Goal: Task Accomplishment & Management: Manage account settings

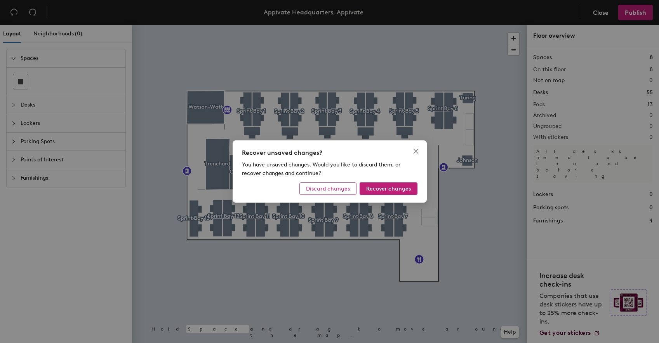
click at [342, 190] on span "Discard changes" at bounding box center [328, 188] width 44 height 7
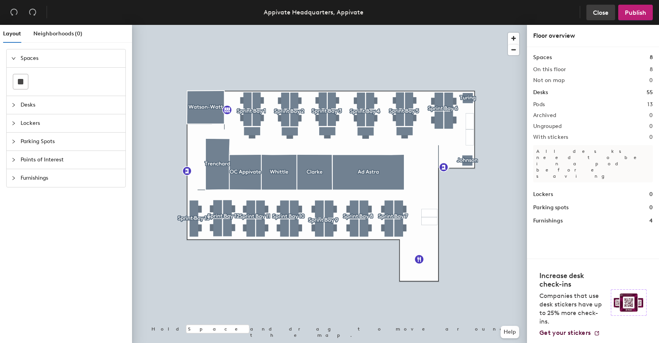
click at [597, 10] on span "Close" at bounding box center [601, 12] width 16 height 7
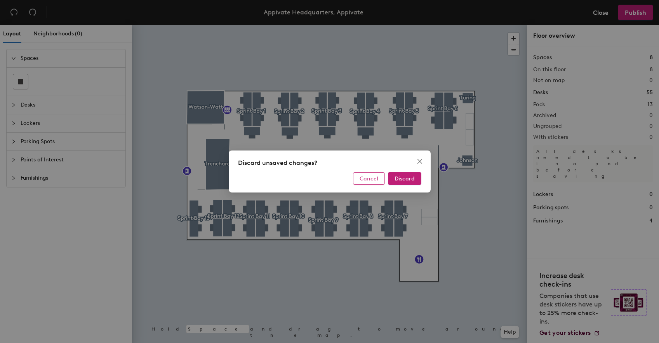
click at [369, 182] on button "Cancel" at bounding box center [369, 178] width 32 height 12
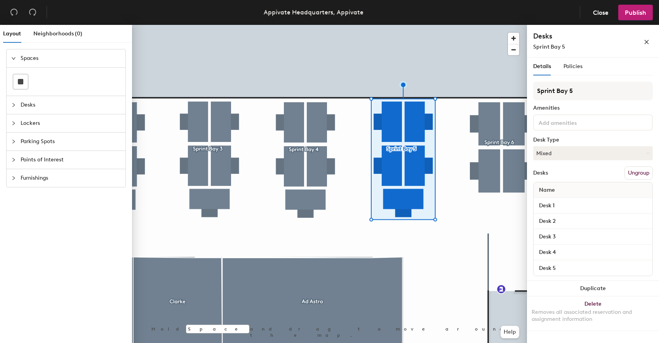
click at [25, 103] on span "Desks" at bounding box center [71, 105] width 100 height 18
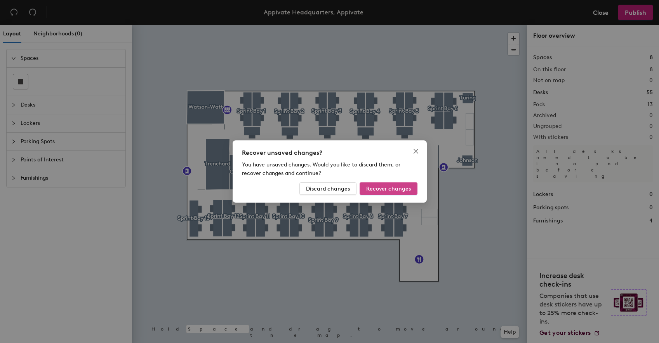
click at [376, 189] on span "Recover changes" at bounding box center [388, 188] width 45 height 7
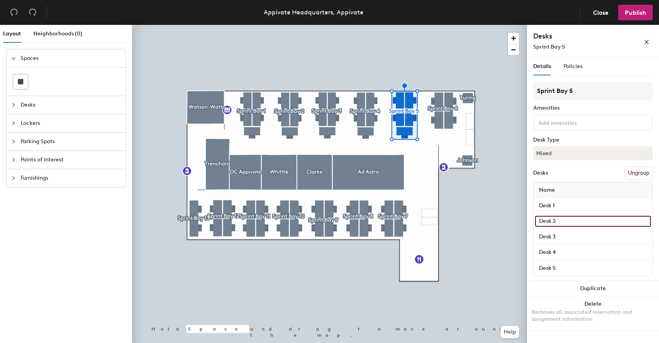
click at [552, 221] on input "Desk 2" at bounding box center [593, 221] width 116 height 11
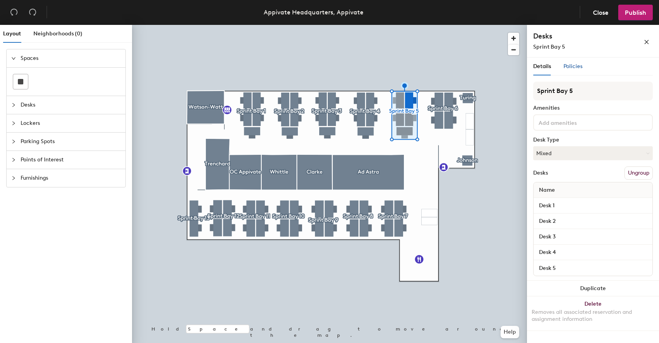
click at [569, 64] on span "Policies" at bounding box center [573, 66] width 19 height 7
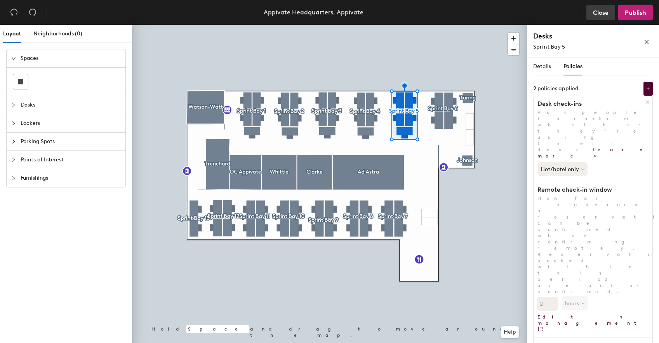
click at [601, 9] on span "Close" at bounding box center [601, 12] width 16 height 7
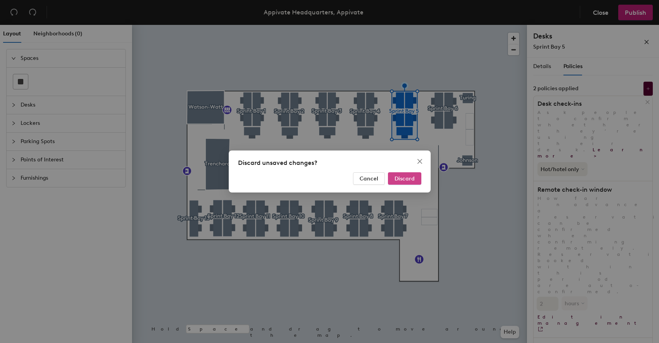
click at [397, 182] on button "Discard" at bounding box center [404, 178] width 33 height 12
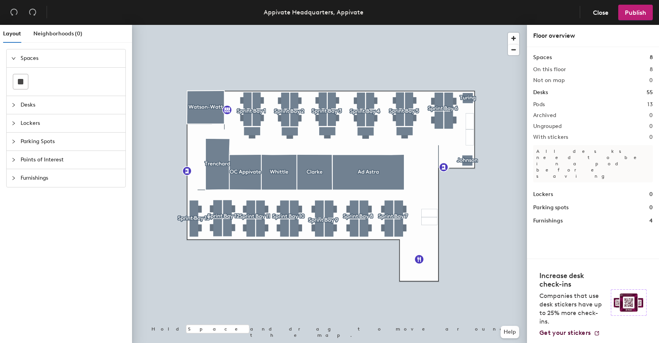
click at [22, 105] on span "Desks" at bounding box center [71, 105] width 100 height 18
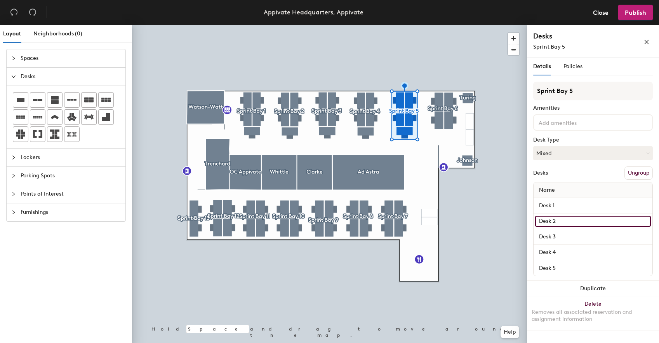
click at [554, 221] on input "Desk 2" at bounding box center [593, 221] width 116 height 11
type input "[PERSON_NAME]"
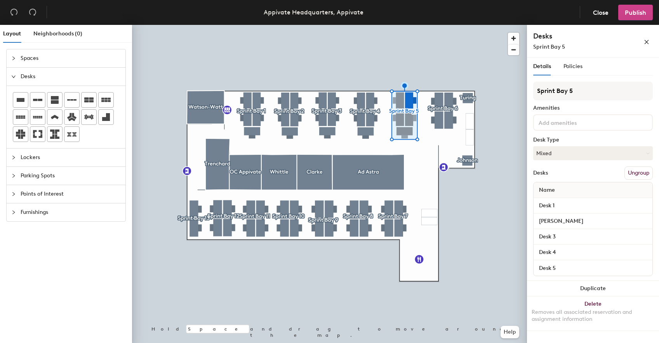
click at [632, 9] on span "Publish" at bounding box center [635, 12] width 21 height 7
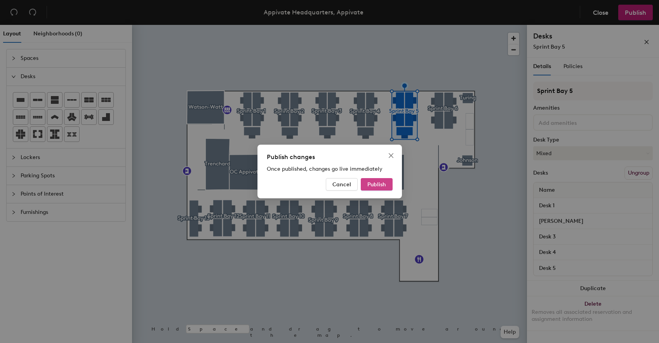
click at [375, 185] on span "Publish" at bounding box center [376, 184] width 19 height 7
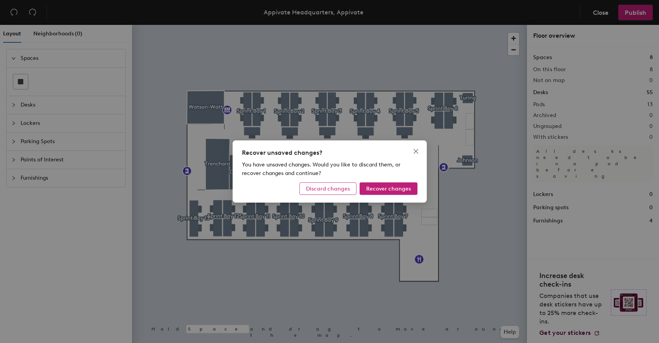
click at [327, 191] on span "Discard changes" at bounding box center [328, 188] width 44 height 7
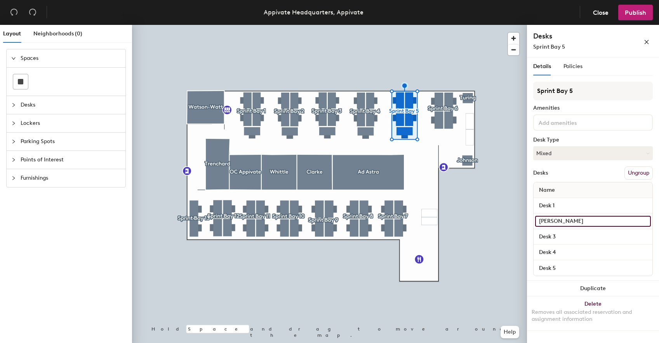
click at [546, 220] on input "[PERSON_NAME]" at bounding box center [593, 221] width 116 height 11
